Goal: Navigation & Orientation: Locate item on page

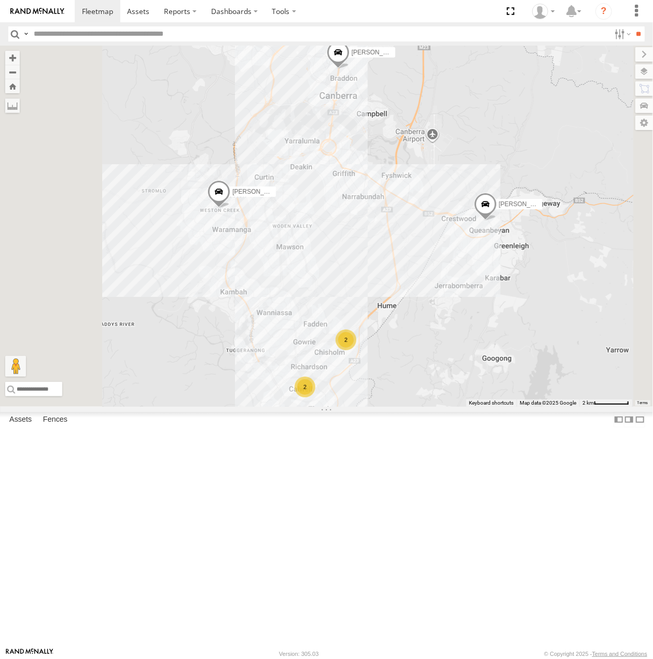
drag, startPoint x: 404, startPoint y: 507, endPoint x: 435, endPoint y: 369, distance: 141.0
click at [435, 369] on div "[PERSON_NAME] [PERSON_NAME] [PERSON_NAME] 2 2" at bounding box center [326, 226] width 653 height 361
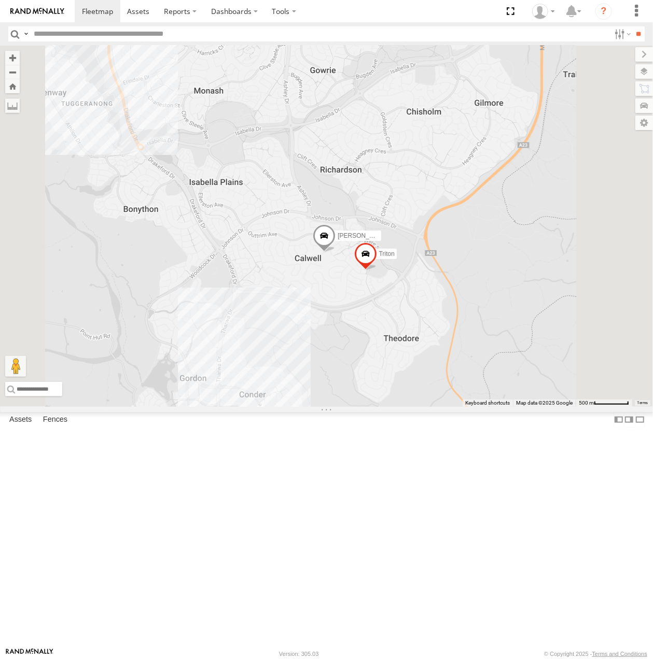
drag, startPoint x: 465, startPoint y: 388, endPoint x: 402, endPoint y: 416, distance: 69.4
click at [402, 407] on div "[PERSON_NAME] [PERSON_NAME] [PERSON_NAME] Triton" at bounding box center [326, 226] width 653 height 361
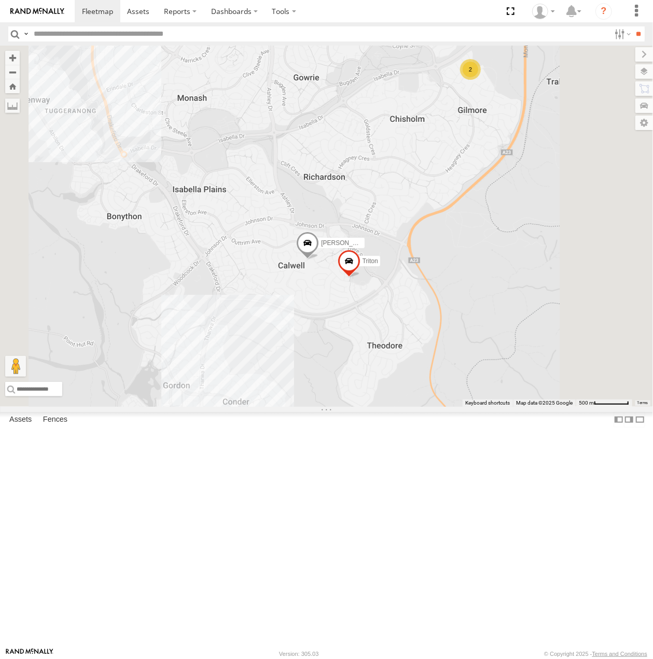
click at [360, 278] on span at bounding box center [348, 264] width 23 height 28
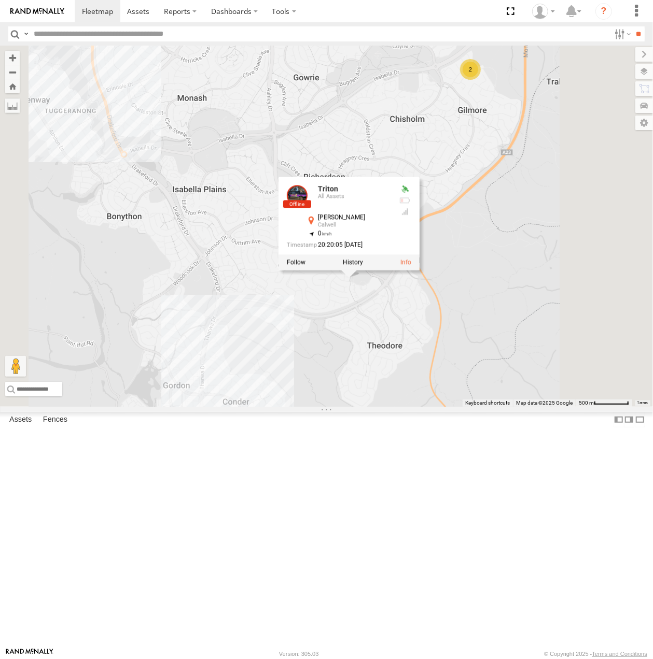
click at [368, 375] on div "[PERSON_NAME] [PERSON_NAME] [PERSON_NAME] Triton 2 Triton All Assets [PERSON_NA…" at bounding box center [326, 226] width 653 height 361
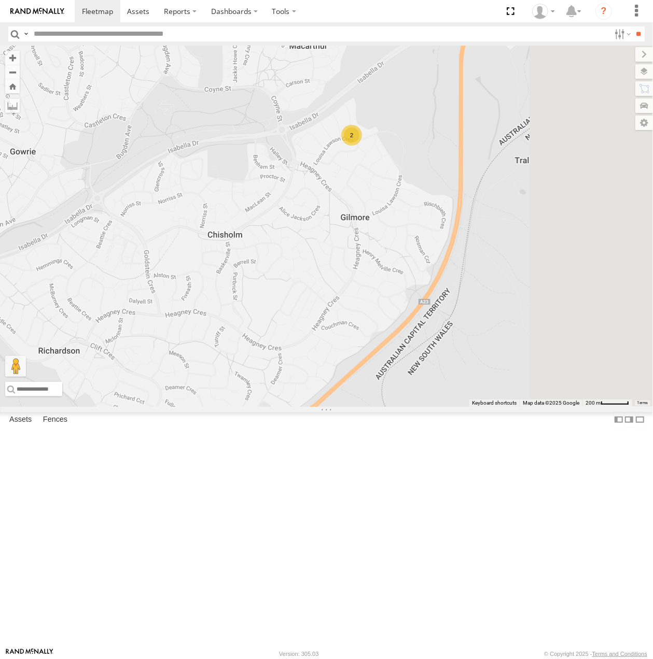
drag, startPoint x: 462, startPoint y: 358, endPoint x: 458, endPoint y: 369, distance: 12.1
click at [459, 370] on div "[PERSON_NAME] [PERSON_NAME] [PERSON_NAME] Triton 2" at bounding box center [326, 226] width 653 height 361
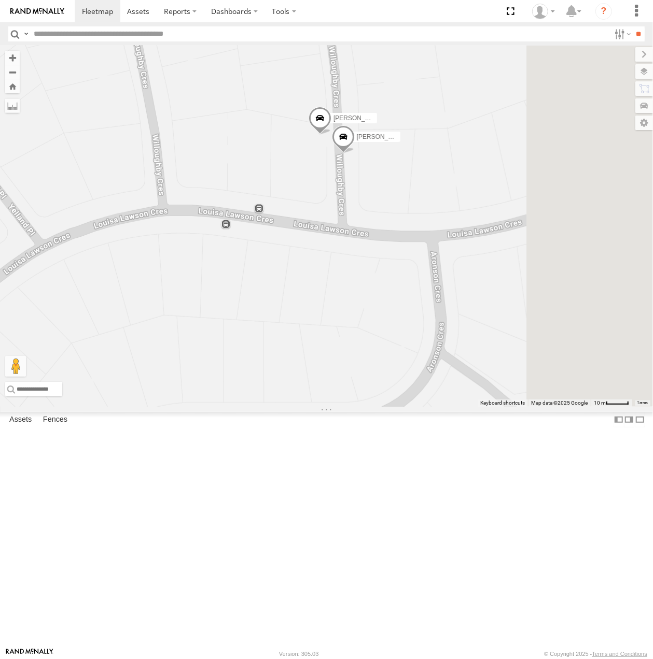
drag, startPoint x: 489, startPoint y: 245, endPoint x: 474, endPoint y: 342, distance: 98.6
click at [474, 342] on div "[PERSON_NAME] [PERSON_NAME] [PERSON_NAME] Triton [PERSON_NAME]" at bounding box center [326, 226] width 653 height 361
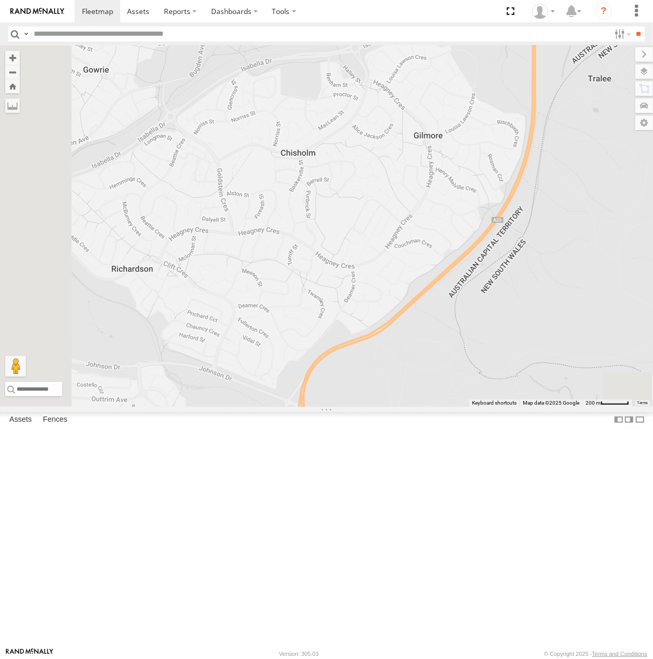
drag, startPoint x: 431, startPoint y: 431, endPoint x: 539, endPoint y: 219, distance: 238.1
click at [539, 219] on div "[PERSON_NAME] [PERSON_NAME] [PERSON_NAME] Triton" at bounding box center [326, 226] width 653 height 361
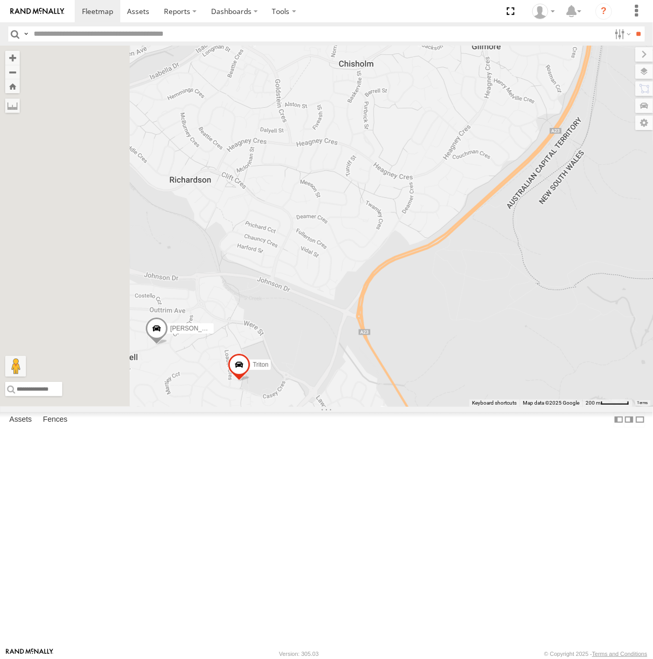
drag, startPoint x: 410, startPoint y: 453, endPoint x: 502, endPoint y: 333, distance: 151.5
click at [502, 333] on div "[PERSON_NAME] [PERSON_NAME] [PERSON_NAME] Triton 2" at bounding box center [326, 226] width 653 height 361
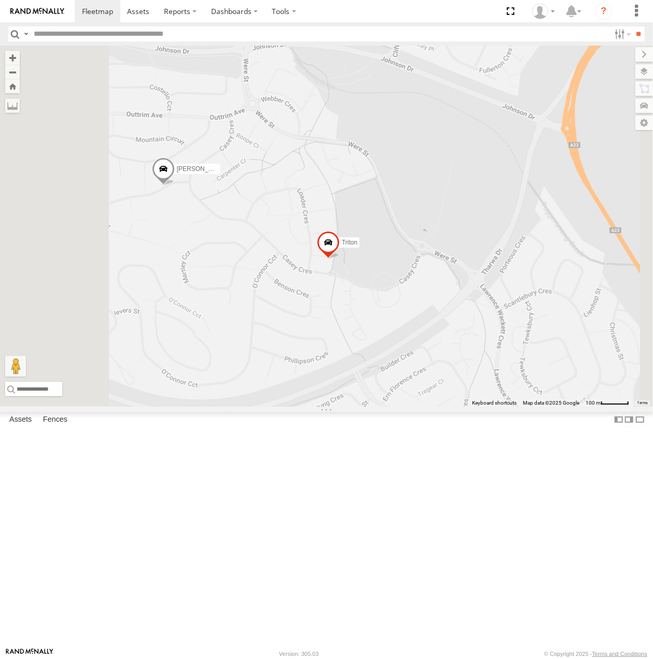
click at [0, 0] on div "[PERSON_NAME] All Assets" at bounding box center [0, 0] width 0 height 0
